Goal: Information Seeking & Learning: Learn about a topic

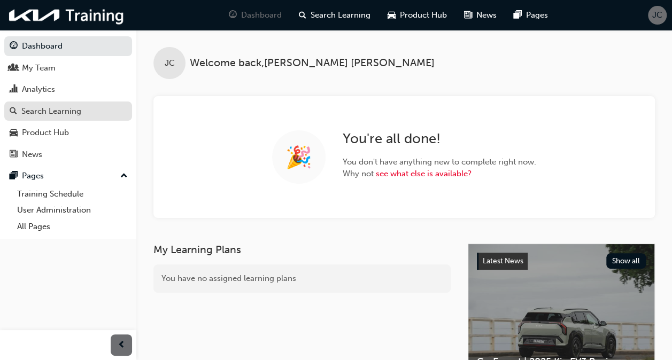
click at [50, 110] on div "Search Learning" at bounding box center [51, 111] width 60 height 12
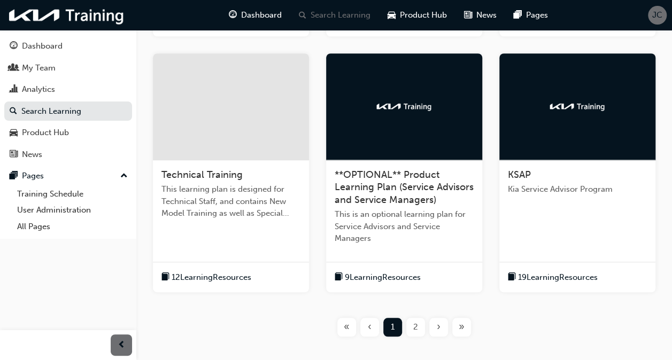
scroll to position [427, 0]
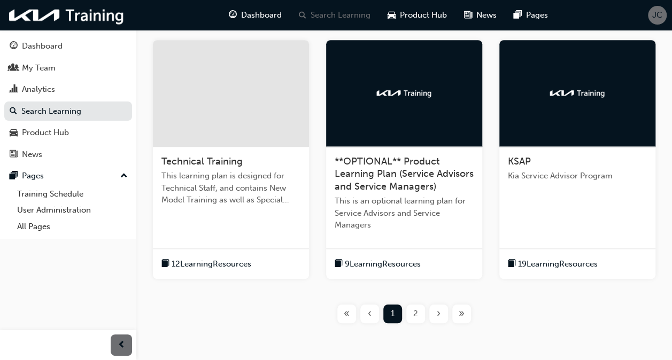
click at [550, 150] on div "KSAP Kia Service Advisor Program" at bounding box center [577, 173] width 156 height 52
